Goal: Task Accomplishment & Management: Use online tool/utility

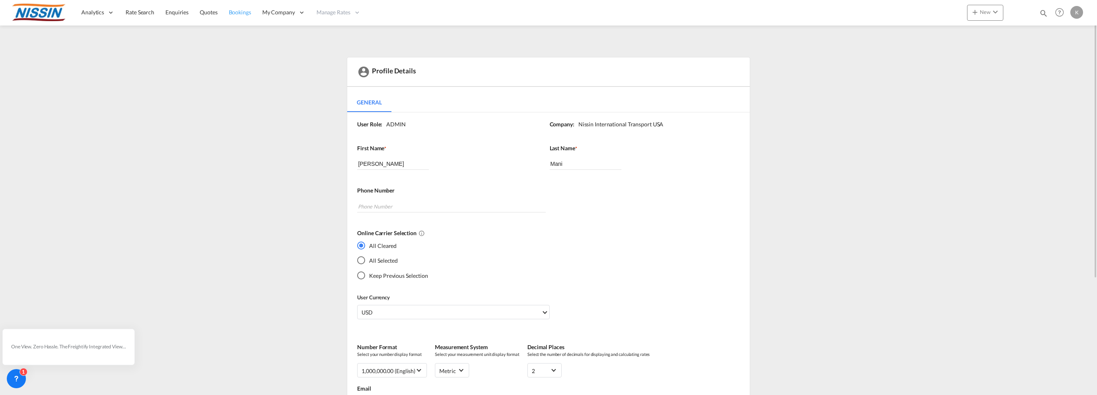
click at [237, 11] on span "Bookings" at bounding box center [240, 12] width 22 height 7
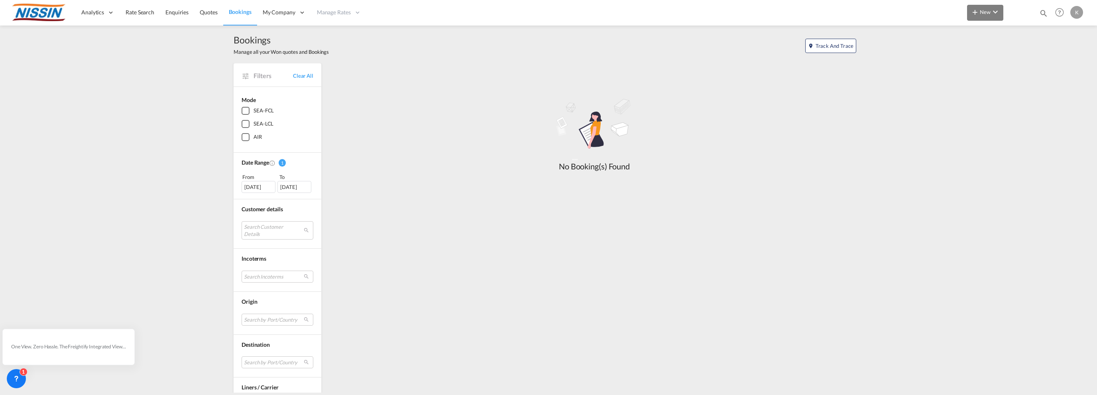
click at [983, 12] on span "New" at bounding box center [985, 12] width 30 height 6
click at [967, 84] on span "Bookings" at bounding box center [963, 86] width 9 height 16
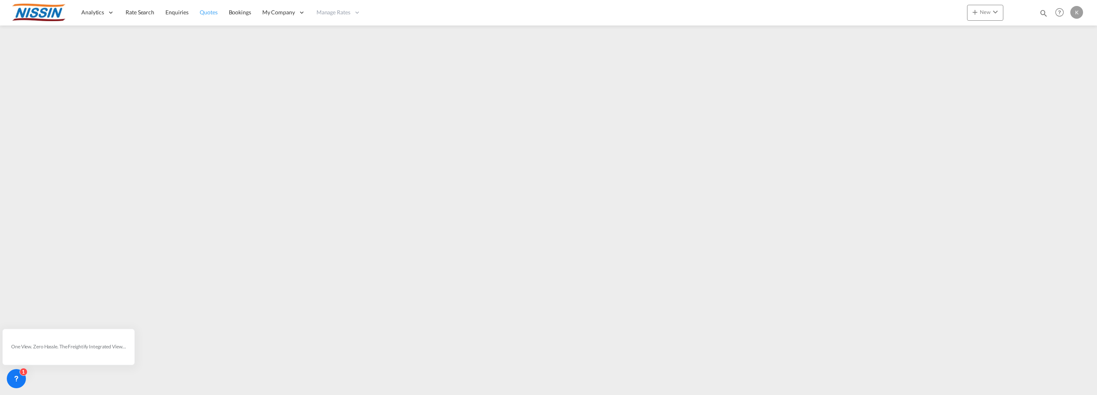
click at [215, 13] on span "Quotes" at bounding box center [209, 12] width 18 height 7
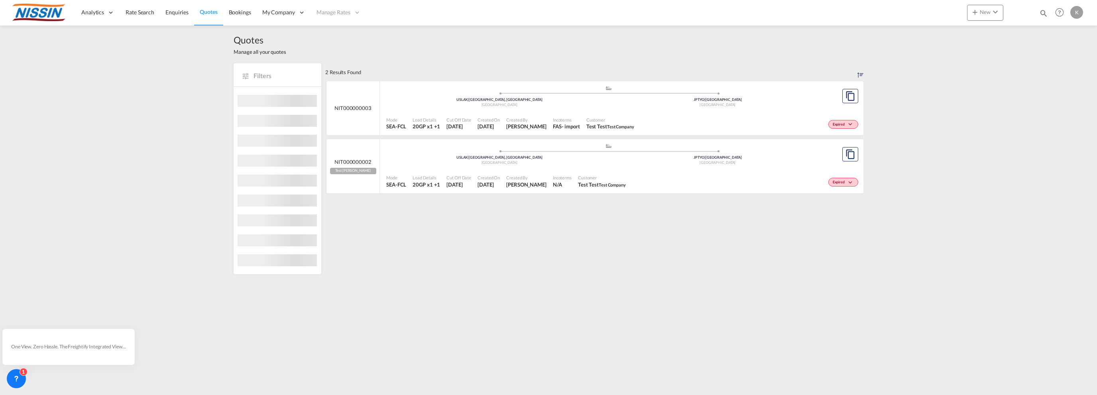
click at [725, 119] on div "Expired" at bounding box center [748, 124] width 223 height 20
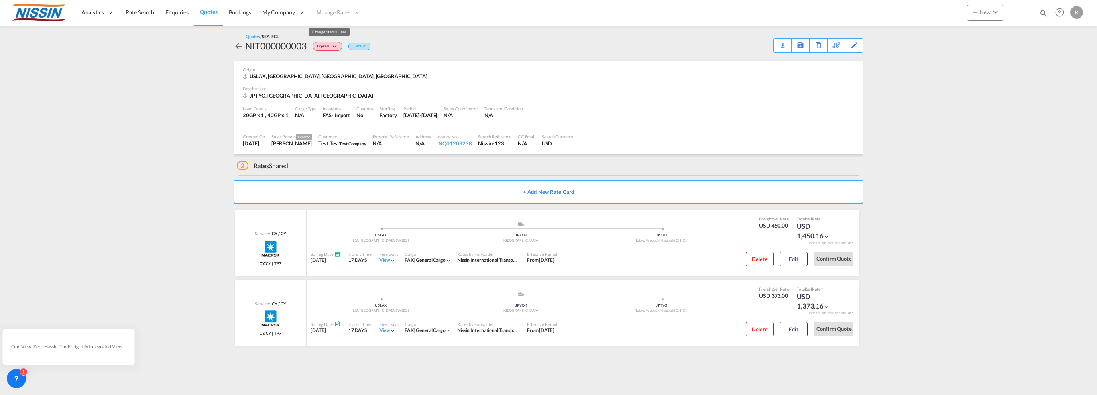
click at [333, 47] on md-icon "icon-chevron-down" at bounding box center [336, 47] width 10 height 4
click at [479, 53] on div "Lost" at bounding box center [548, 197] width 1097 height 395
click at [334, 65] on span "Sell Rates" at bounding box center [328, 64] width 23 height 7
